Goal: Information Seeking & Learning: Learn about a topic

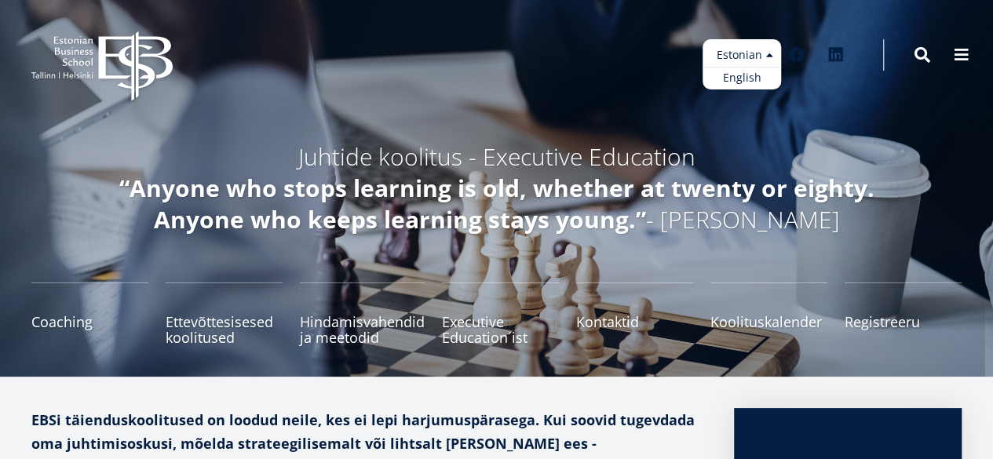
click at [751, 54] on ul "Estonian English" at bounding box center [742, 64] width 79 height 50
click at [927, 46] on span at bounding box center [923, 54] width 16 height 16
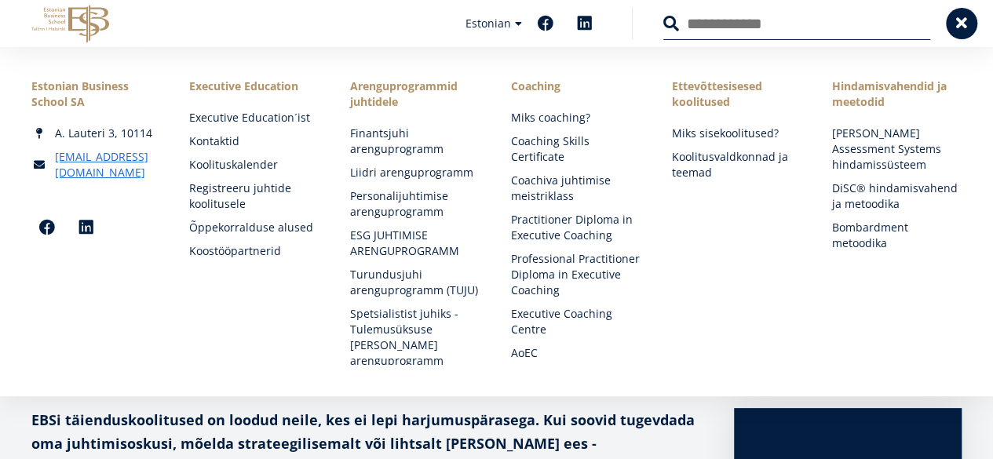
click at [718, 11] on input "Otsing" at bounding box center [797, 23] width 267 height 33
type input "**********"
